Goal: Find specific page/section: Find specific page/section

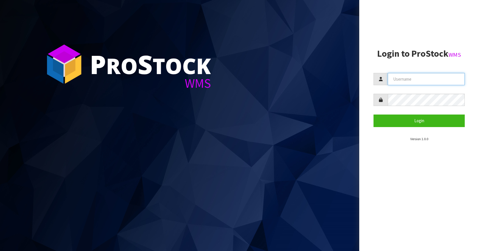
click at [402, 80] on input "text" at bounding box center [426, 79] width 77 height 12
type input "Aquacooler"
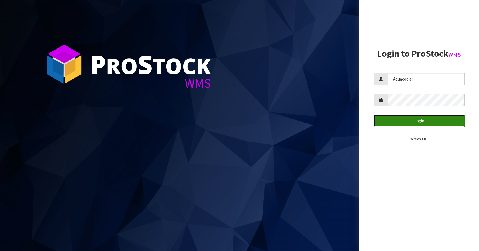
click at [409, 118] on button "Login" at bounding box center [418, 121] width 91 height 12
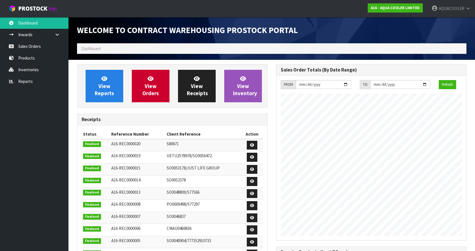
scroll to position [279, 199]
click at [37, 45] on link "Sales Orders" at bounding box center [34, 46] width 68 height 12
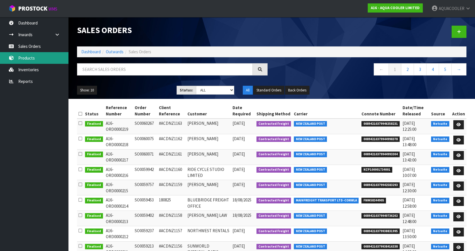
click at [38, 60] on link "Products" at bounding box center [34, 58] width 68 height 12
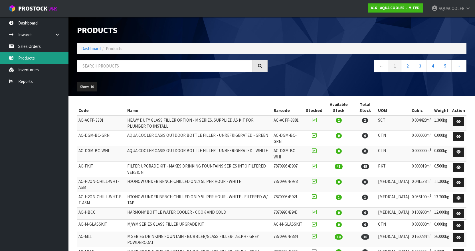
scroll to position [24, 0]
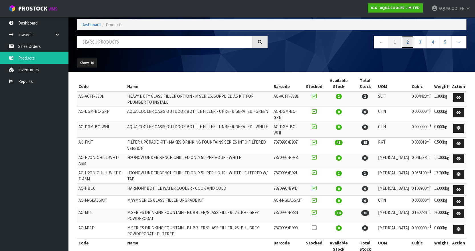
click at [403, 44] on link "2" at bounding box center [407, 42] width 13 height 12
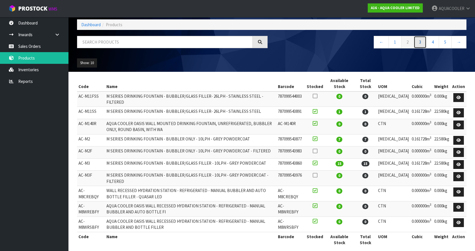
click at [416, 40] on link "3" at bounding box center [419, 42] width 13 height 12
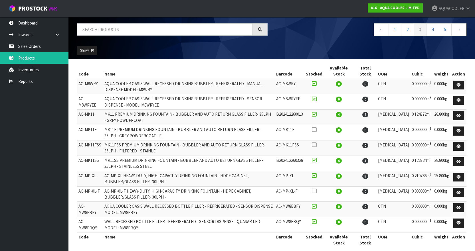
scroll to position [43, 0]
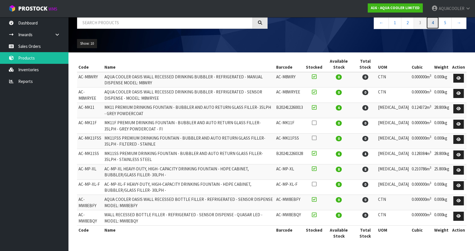
click at [434, 22] on link "4" at bounding box center [432, 23] width 13 height 12
